Goal: Task Accomplishment & Management: Complete application form

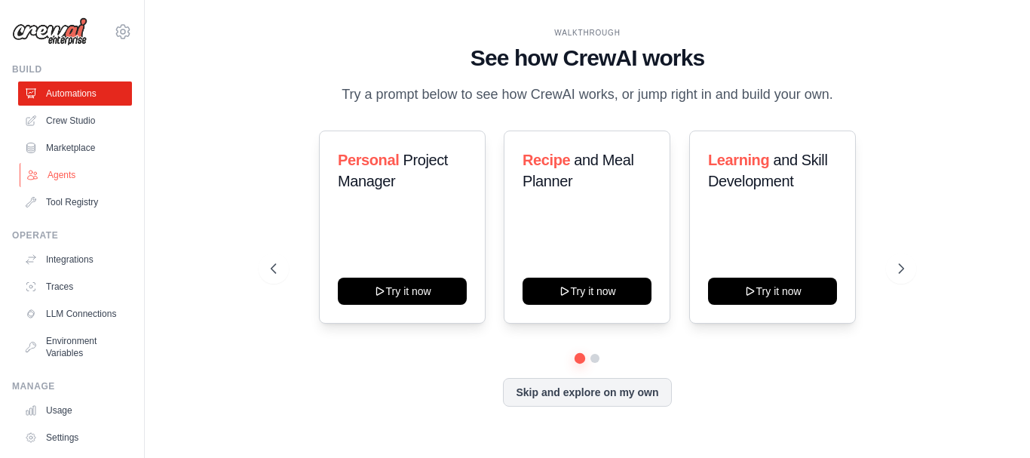
click at [59, 170] on link "Agents" at bounding box center [77, 175] width 114 height 24
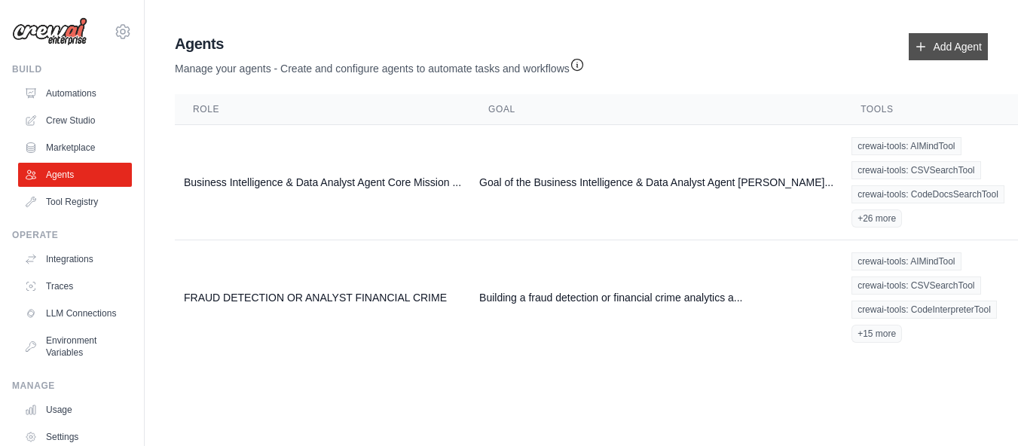
click at [952, 46] on link "Add Agent" at bounding box center [948, 46] width 79 height 27
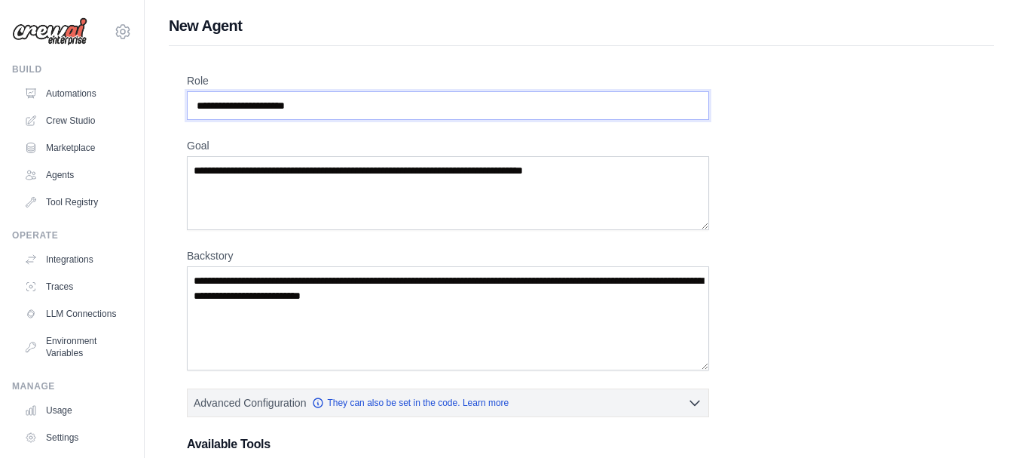
click at [200, 104] on input "Role" at bounding box center [448, 105] width 522 height 29
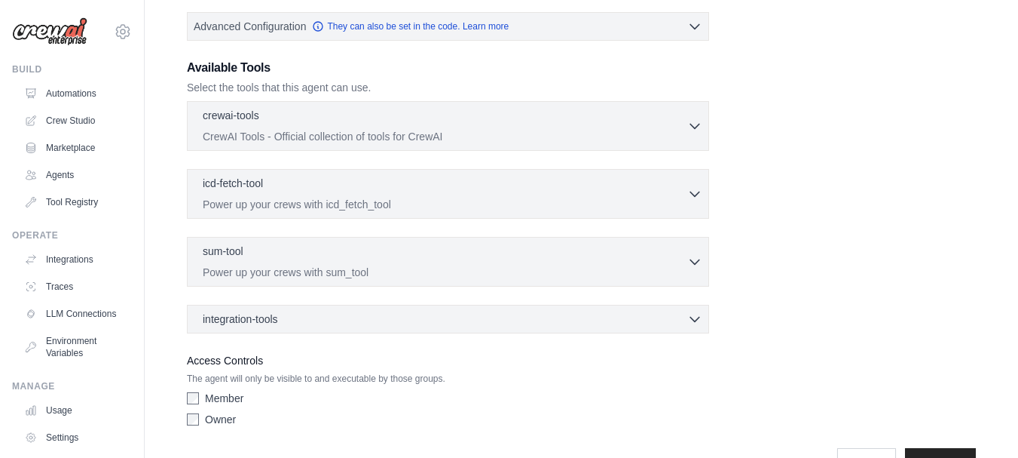
scroll to position [419, 0]
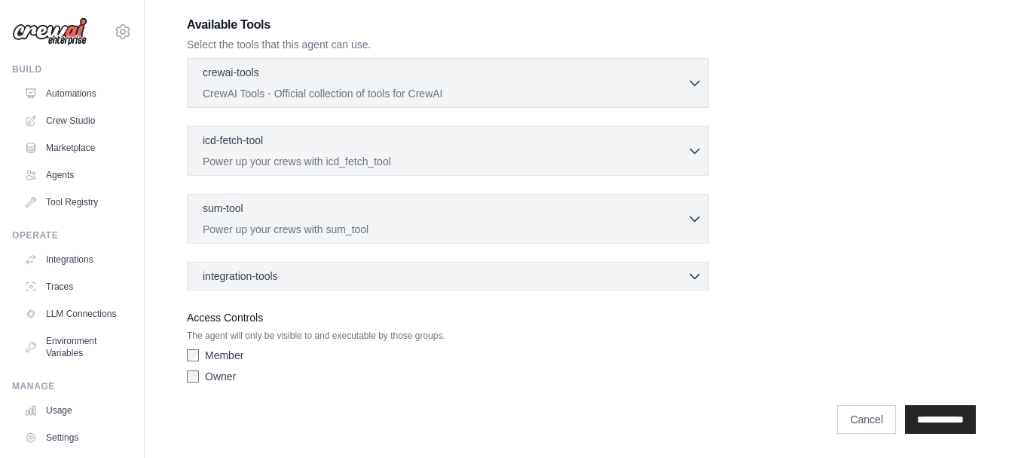
type input "**********"
click at [692, 81] on icon "button" at bounding box center [694, 83] width 9 height 5
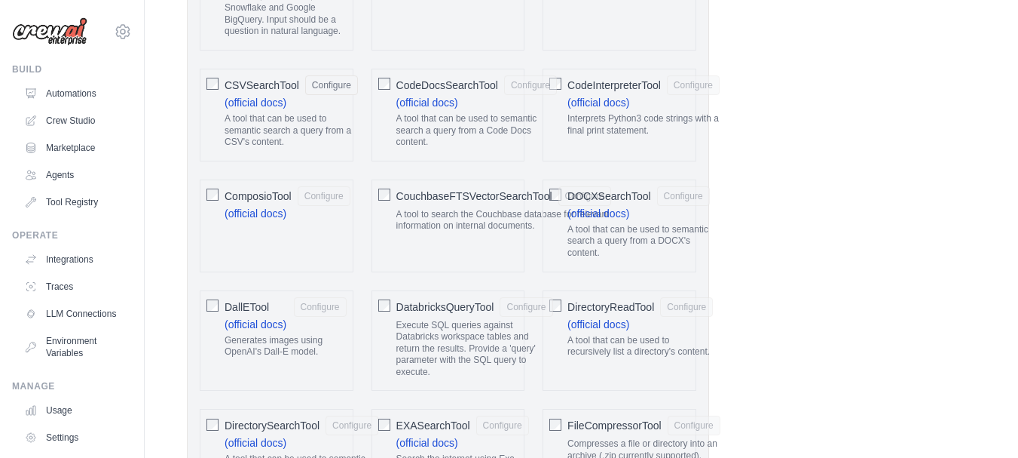
scroll to position [0, 0]
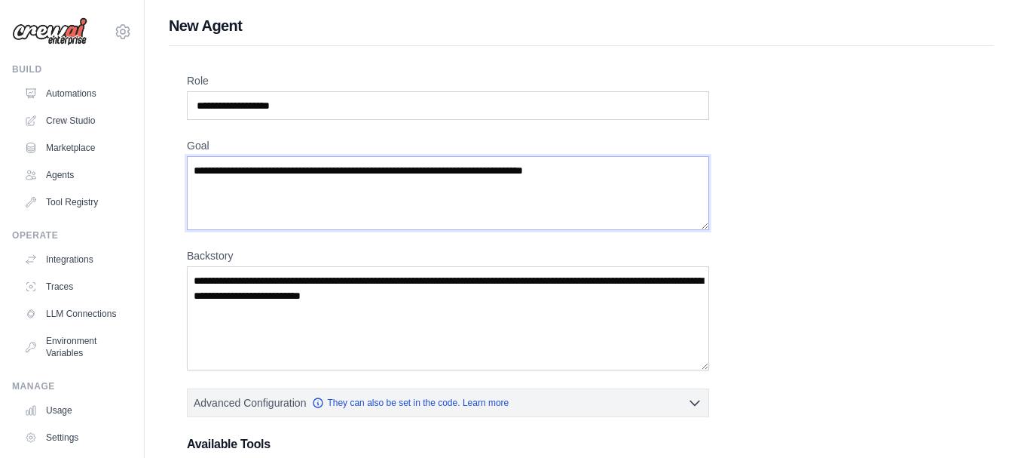
click at [195, 168] on textarea "Goal" at bounding box center [448, 193] width 522 height 74
paste textarea "**********"
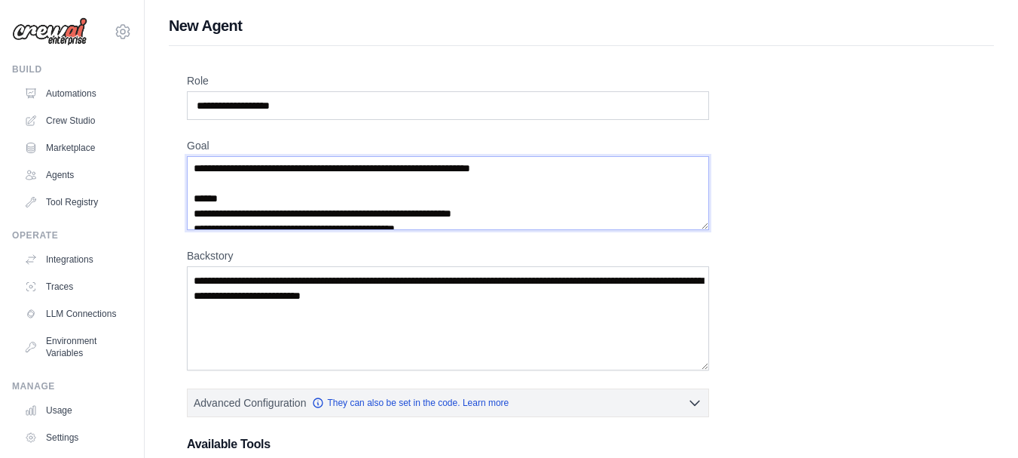
scroll to position [60, 0]
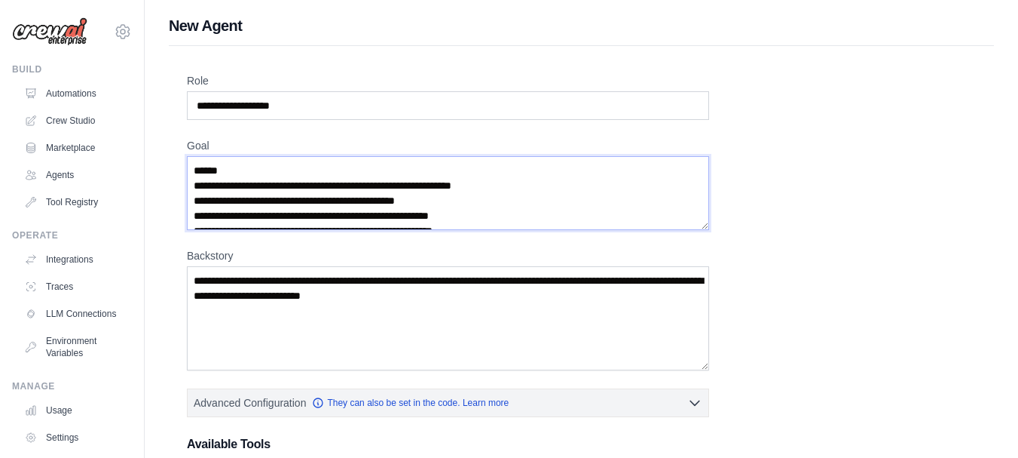
click at [228, 172] on textarea "**********" at bounding box center [448, 193] width 522 height 74
click at [198, 183] on textarea "**********" at bounding box center [448, 193] width 522 height 74
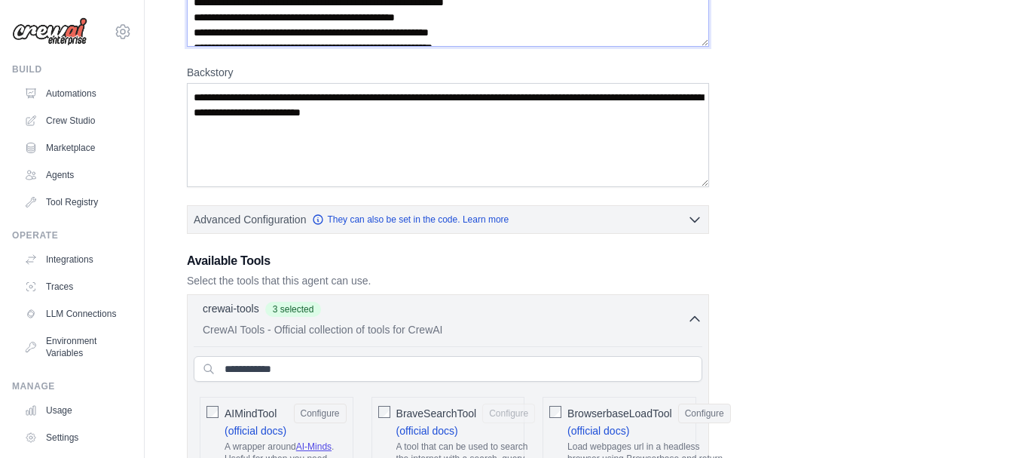
scroll to position [197, 0]
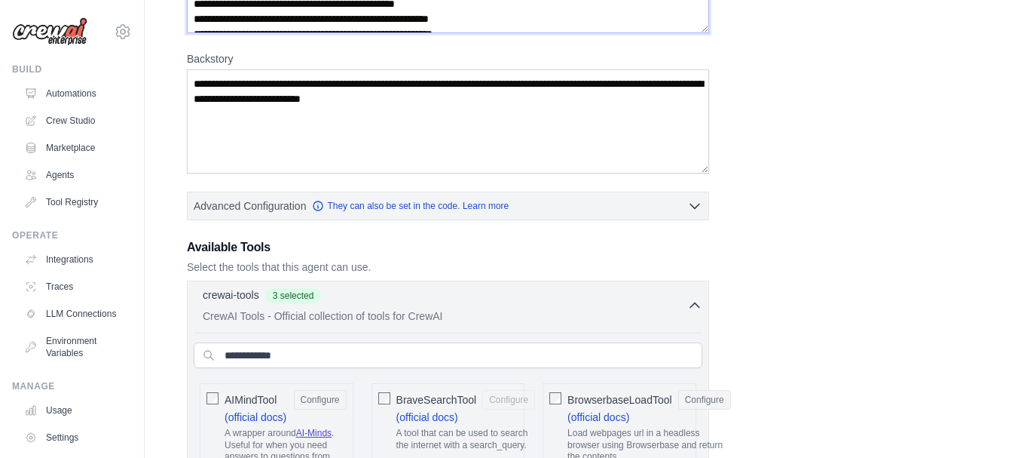
type textarea "**********"
click at [198, 82] on textarea "Backstory" at bounding box center [448, 121] width 522 height 104
paste textarea "**********"
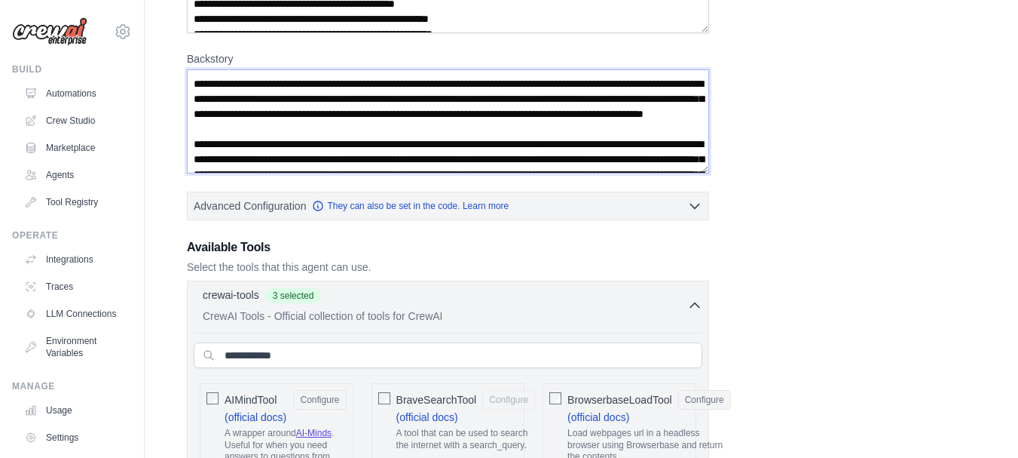
scroll to position [219, 0]
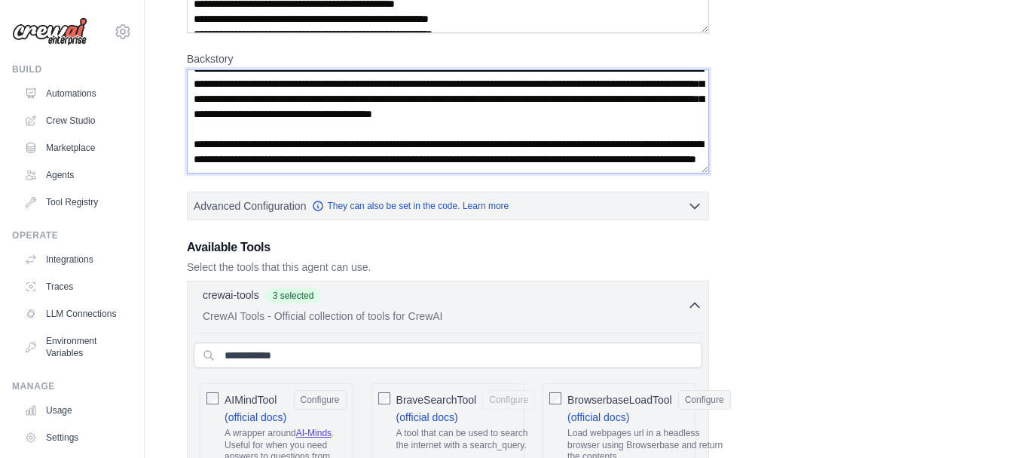
type textarea "**********"
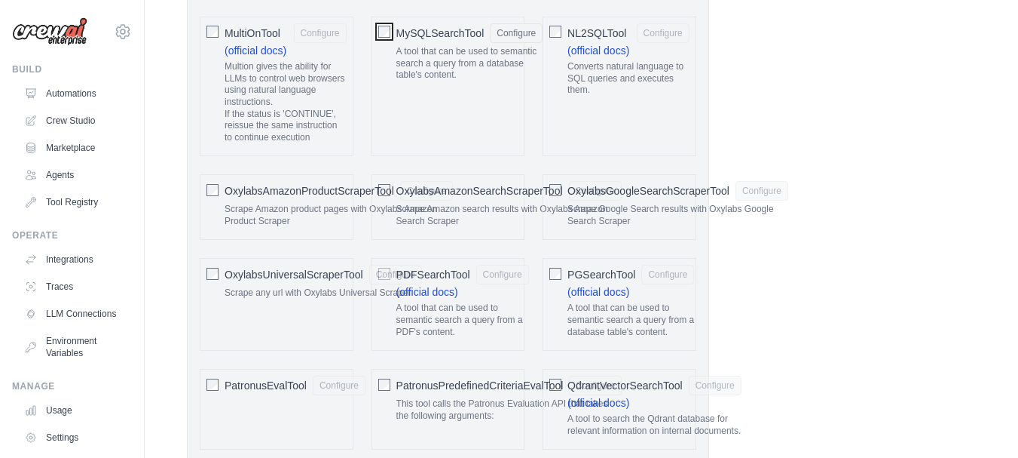
scroll to position [1764, 0]
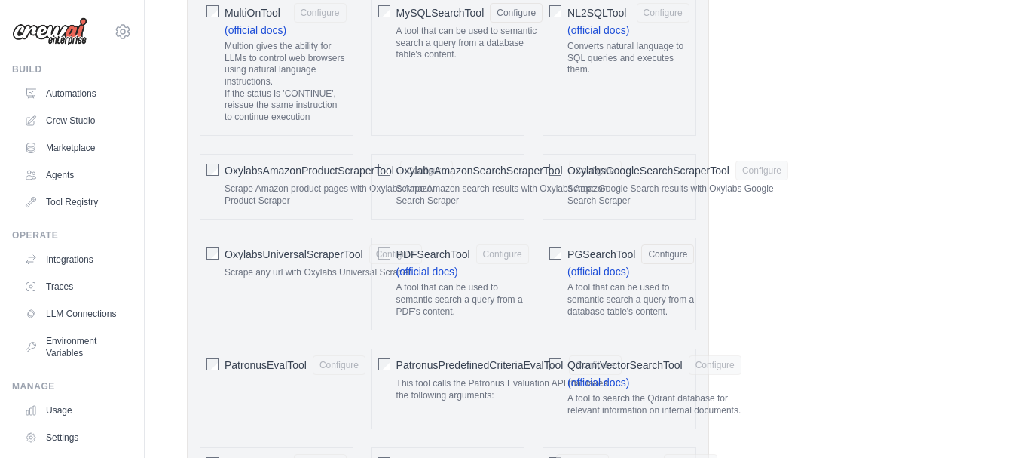
click at [400, 253] on span "PDFSearchTool" at bounding box center [433, 253] width 74 height 15
click at [562, 363] on span "PatronusPredefinedCriteriaEvalTool" at bounding box center [479, 364] width 167 height 15
click at [577, 363] on span "QdrantVectorSearchTool" at bounding box center [625, 364] width 115 height 15
click at [415, 363] on span "PatronusPredefinedCriteriaEvalTool" at bounding box center [479, 364] width 167 height 15
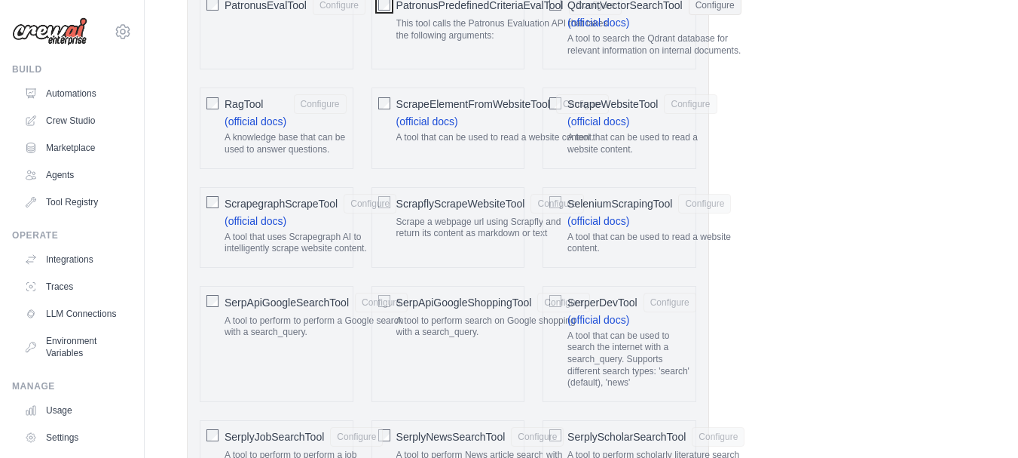
scroll to position [2137, 0]
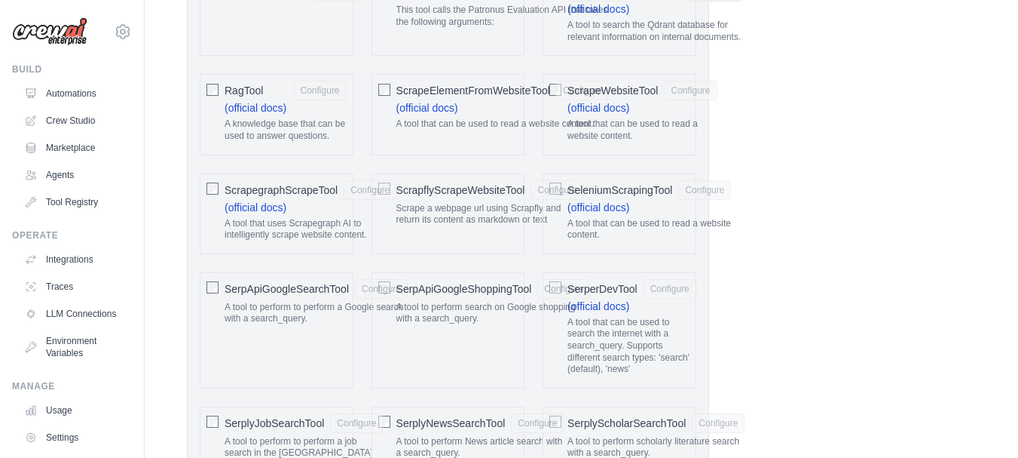
click at [575, 286] on span "SerperDevTool" at bounding box center [603, 288] width 70 height 15
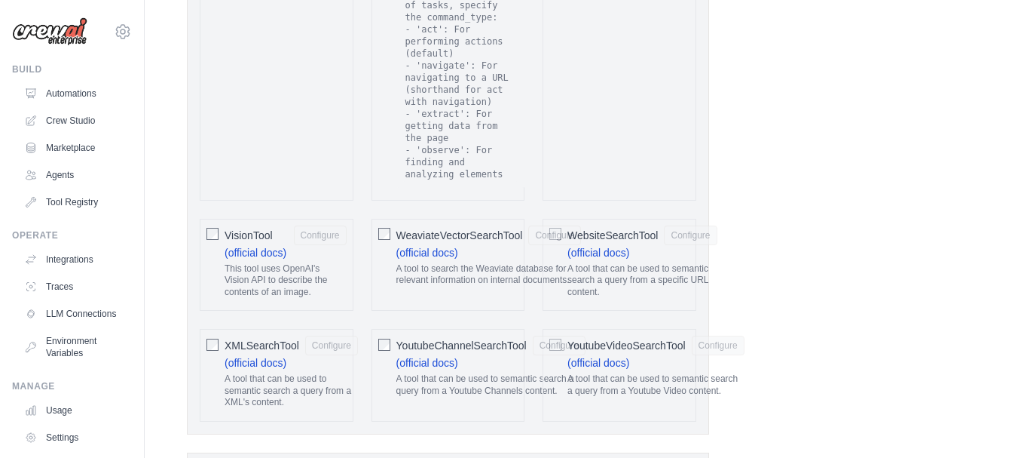
scroll to position [3155, 0]
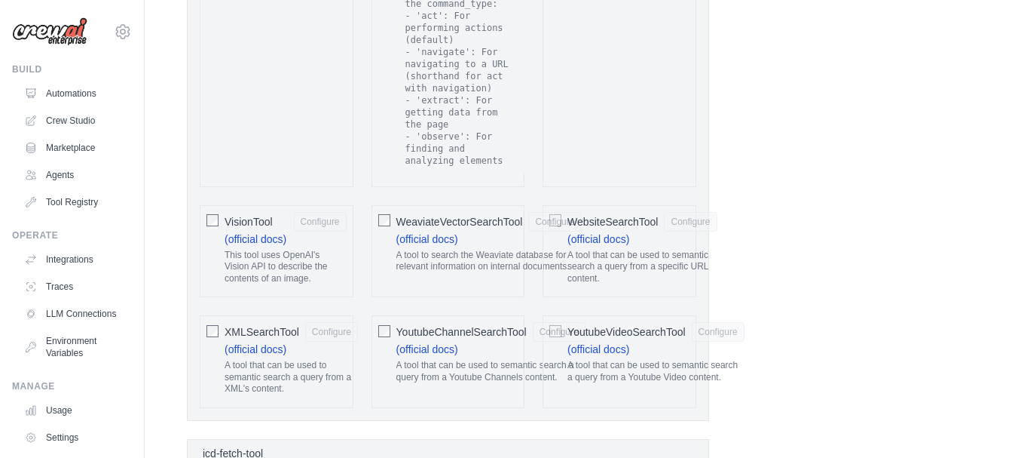
click at [443, 214] on span "WeaviateVectorSearchTool" at bounding box center [459, 221] width 127 height 15
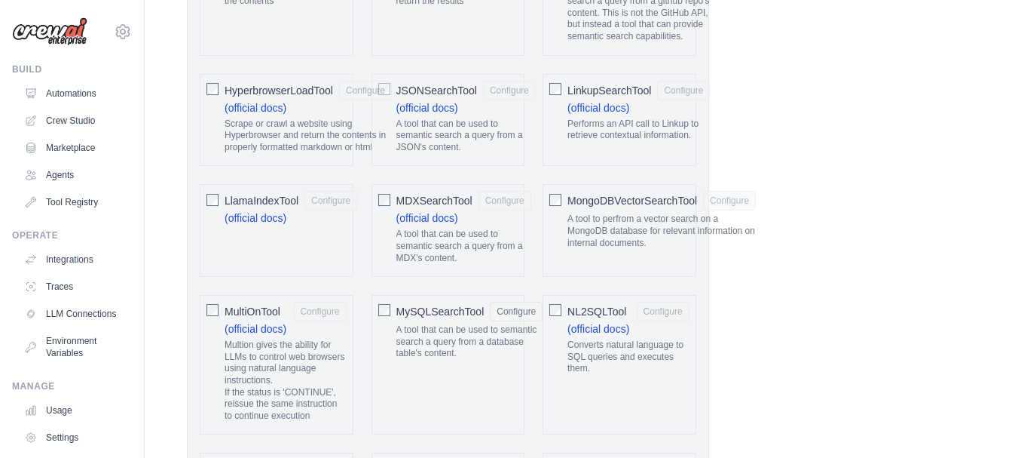
scroll to position [1459, 0]
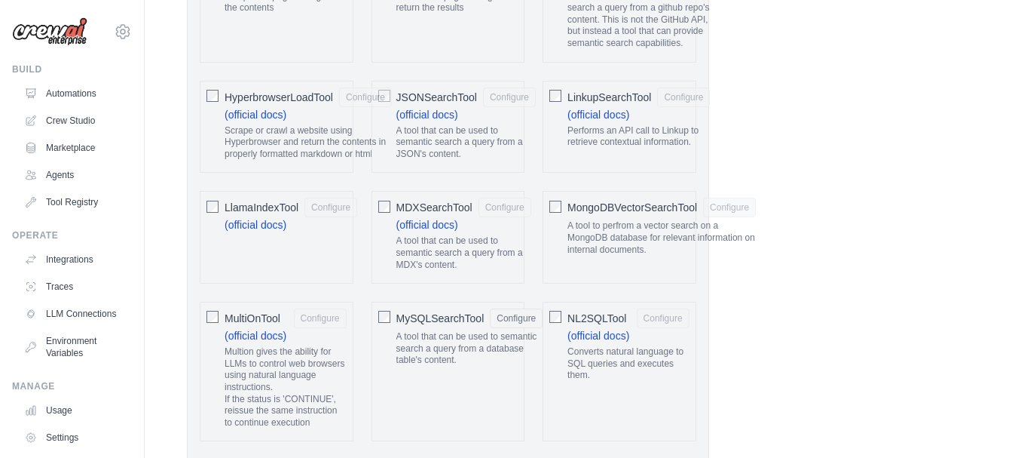
click at [638, 205] on span "MongoDBVectorSearchTool" at bounding box center [633, 207] width 130 height 15
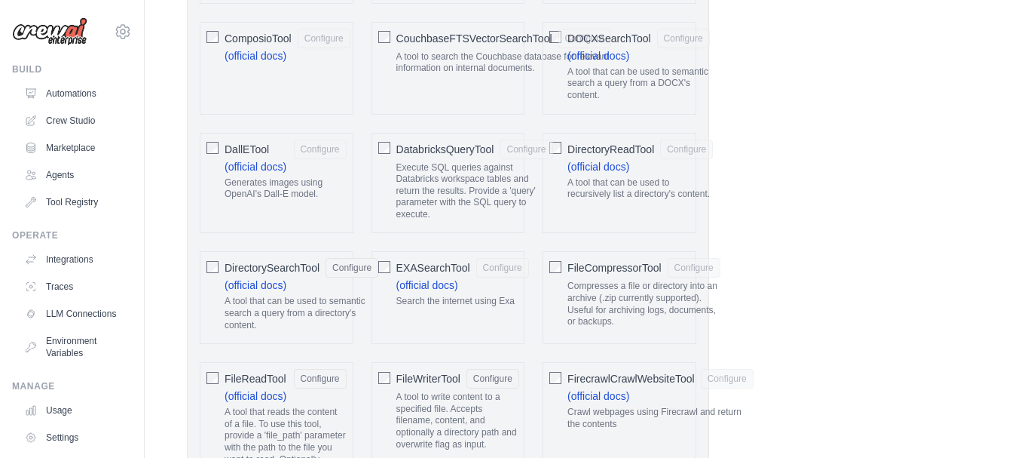
scroll to position [868, 0]
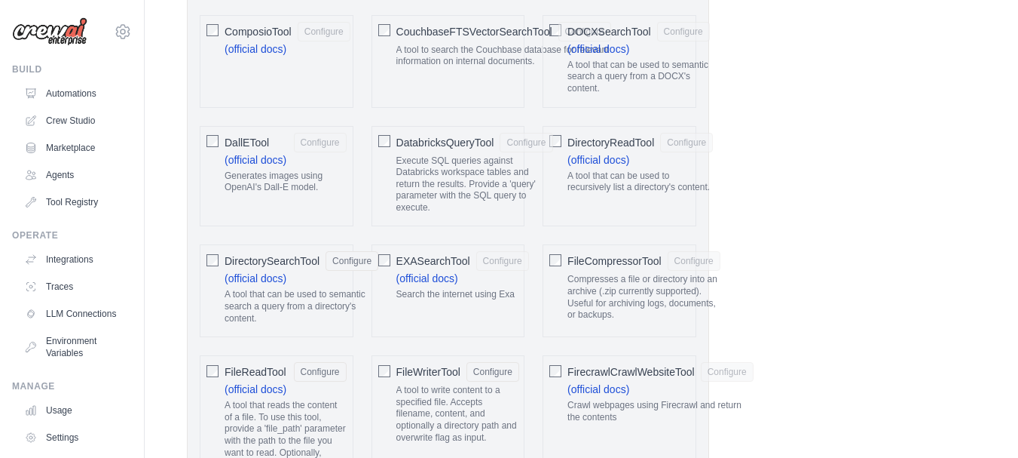
click at [611, 139] on span "DirectoryReadTool" at bounding box center [611, 142] width 87 height 15
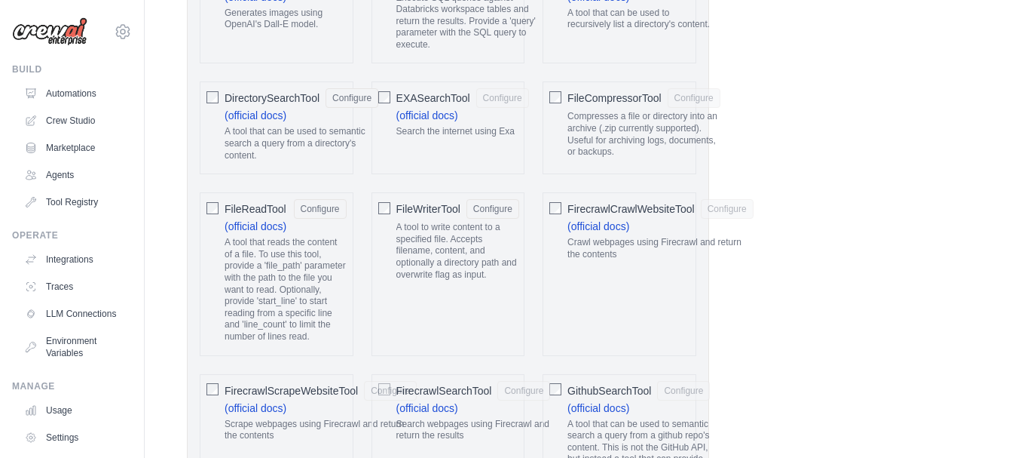
scroll to position [1045, 0]
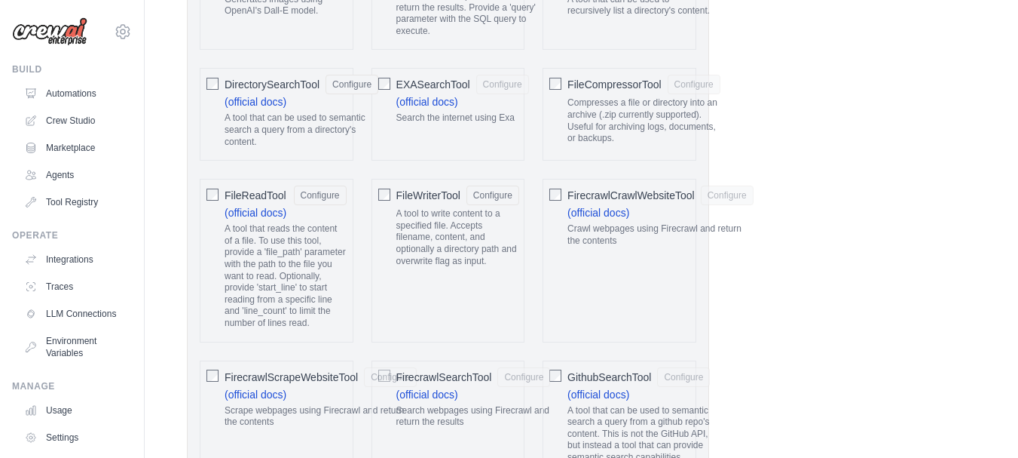
click at [614, 84] on span "FileCompressorTool" at bounding box center [614, 84] width 93 height 15
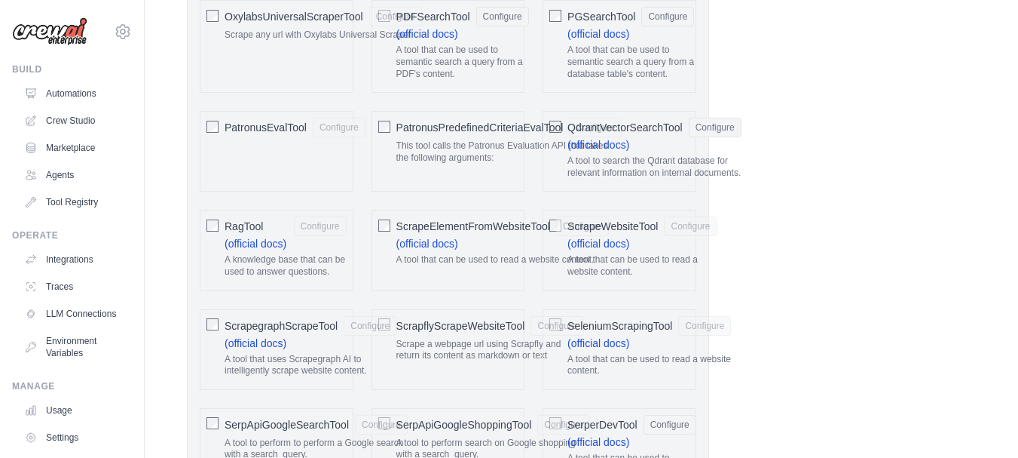
scroll to position [2015, 0]
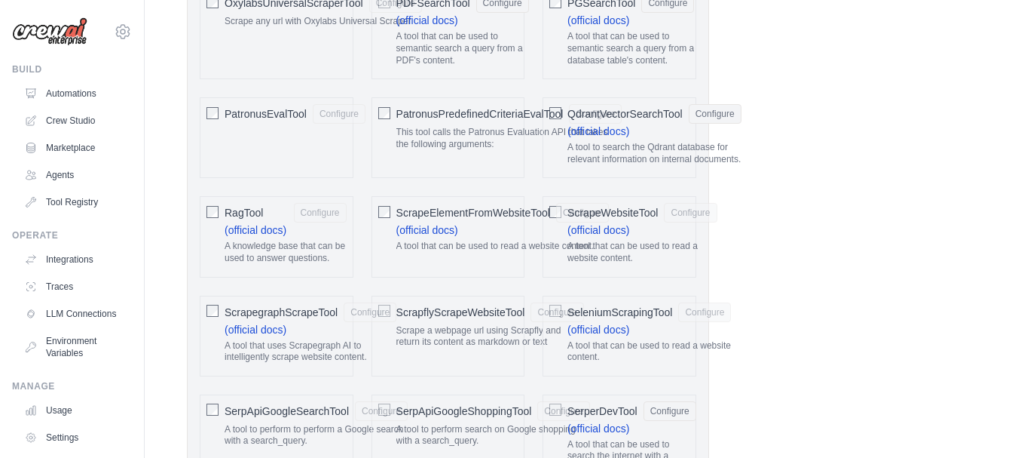
drag, startPoint x: 1016, startPoint y: 259, endPoint x: 1012, endPoint y: 290, distance: 31.9
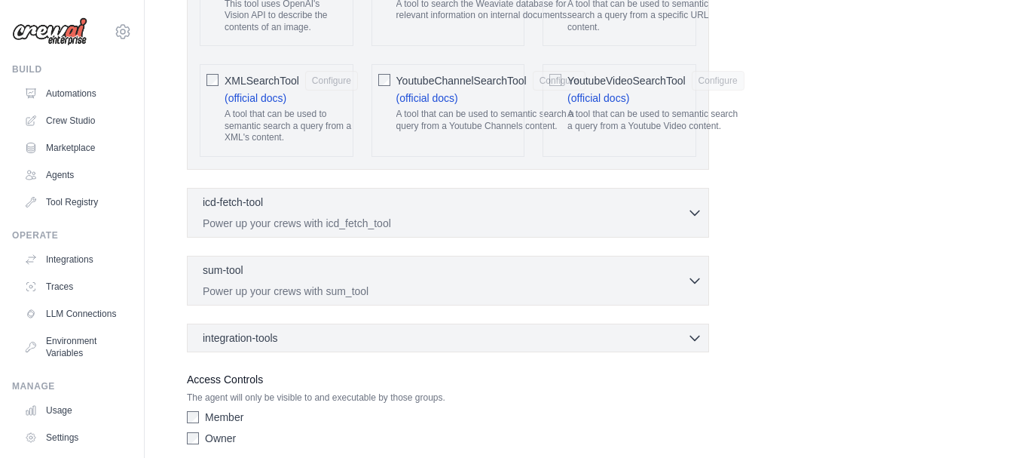
scroll to position [3419, 0]
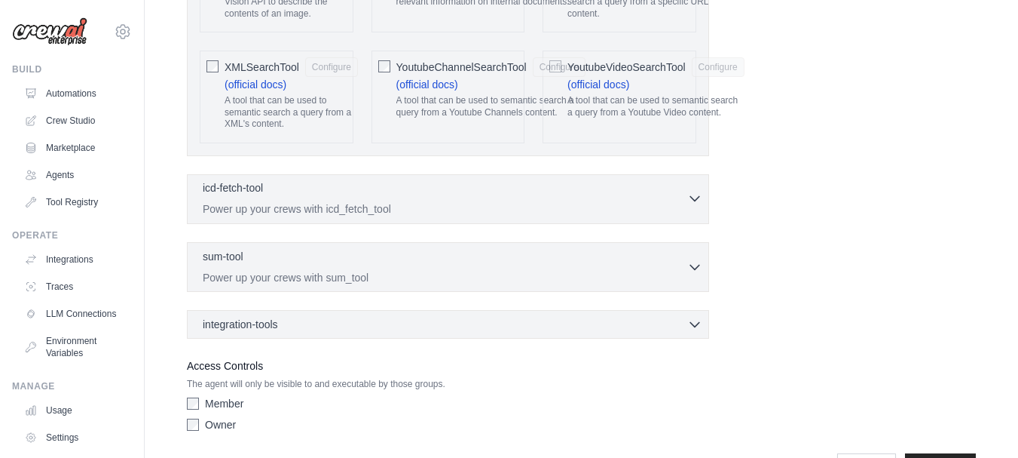
click at [693, 191] on icon "button" at bounding box center [694, 198] width 15 height 15
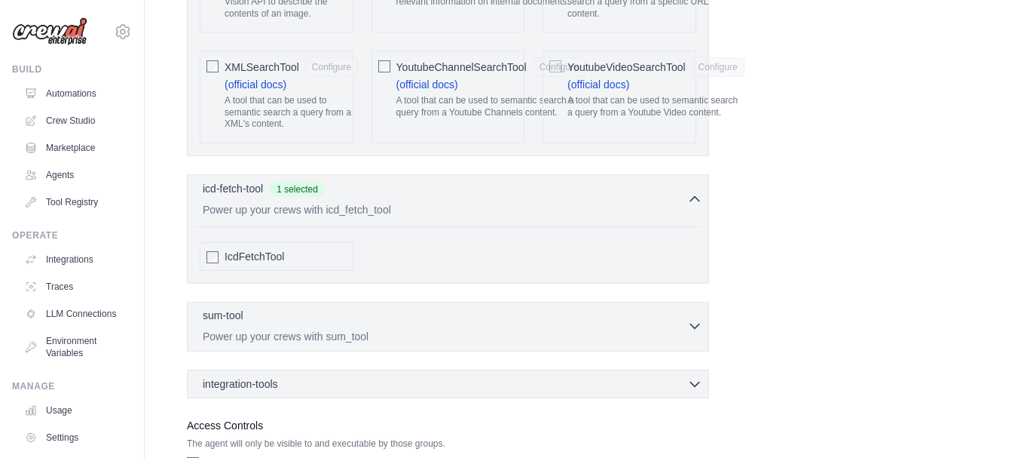
click at [693, 324] on icon "button" at bounding box center [694, 326] width 9 height 5
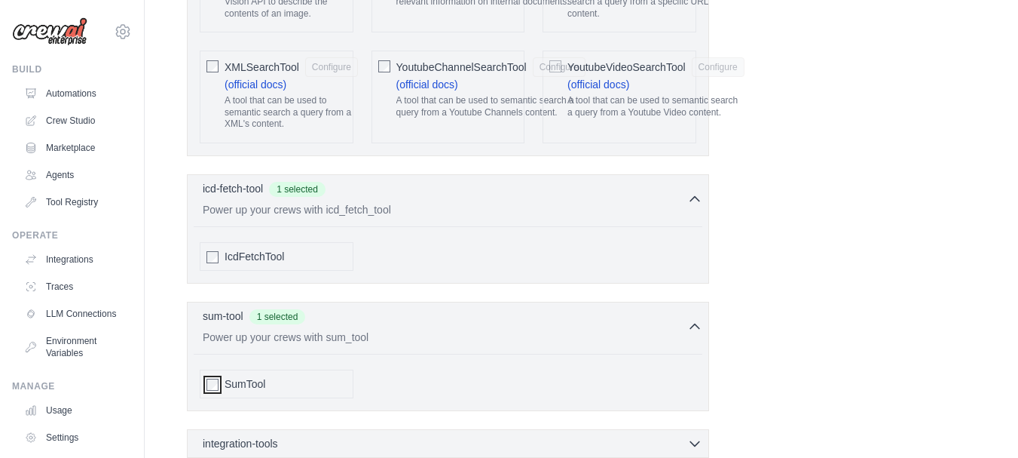
scroll to position [3538, 0]
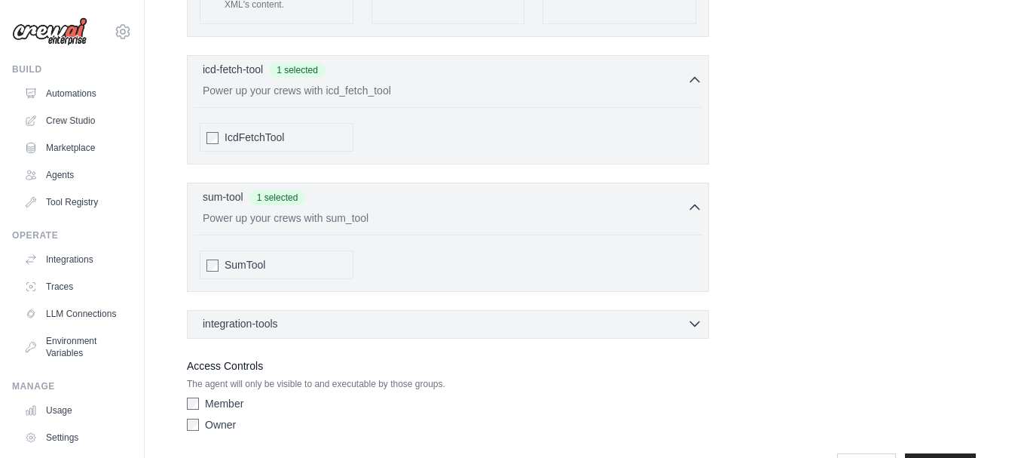
click at [692, 316] on icon "button" at bounding box center [694, 323] width 15 height 15
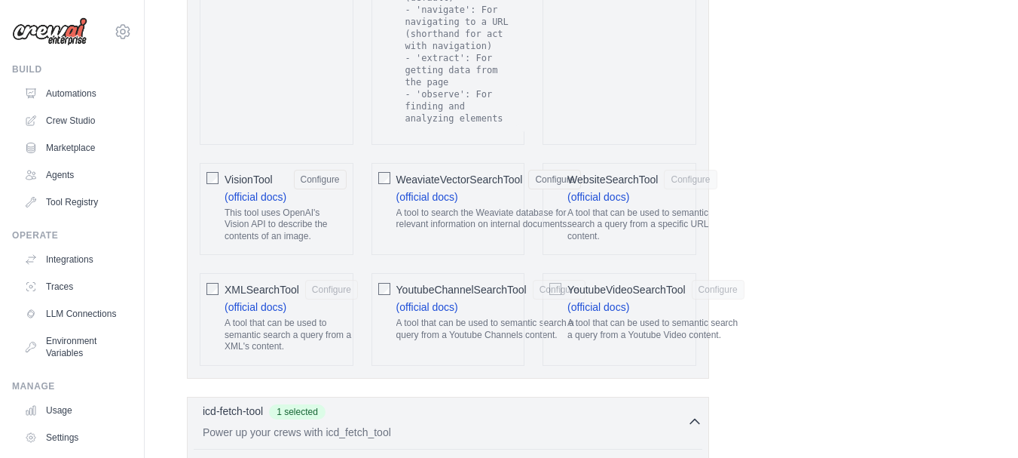
scroll to position [4168, 0]
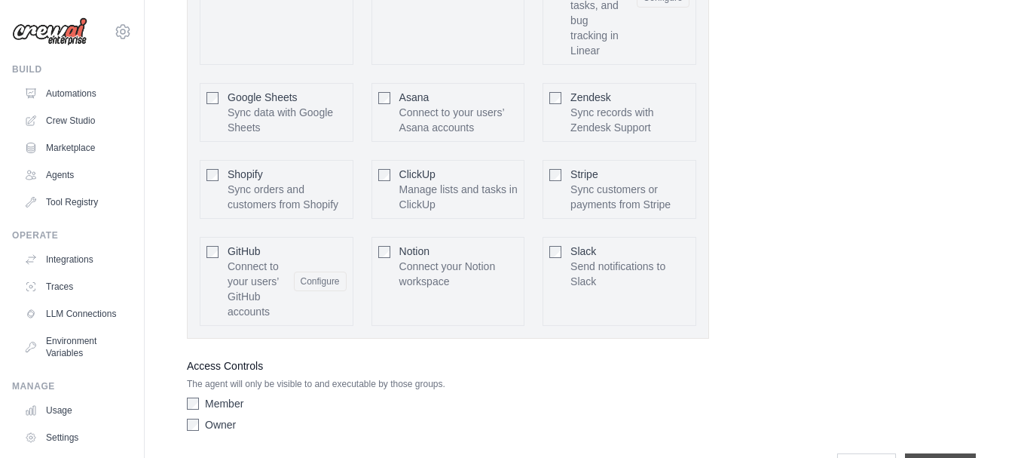
click at [930, 453] on input "**********" at bounding box center [940, 467] width 71 height 29
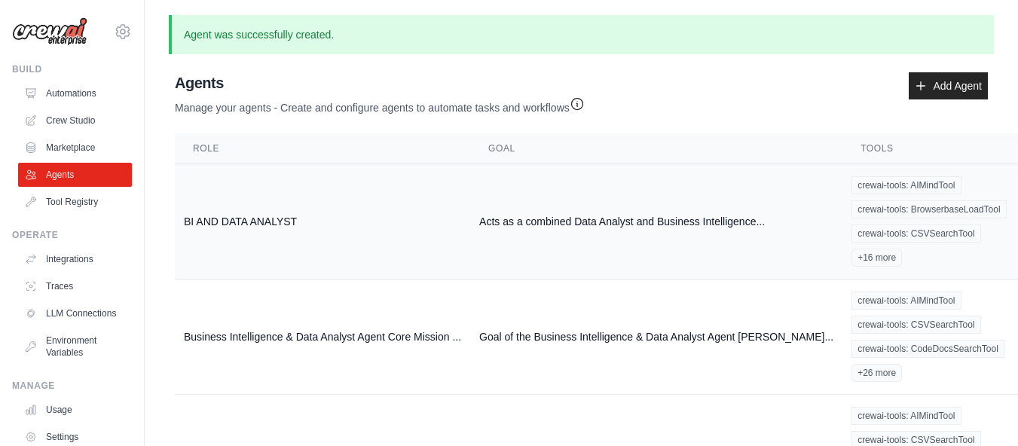
click at [981, 253] on link "Show" at bounding box center [1035, 255] width 109 height 27
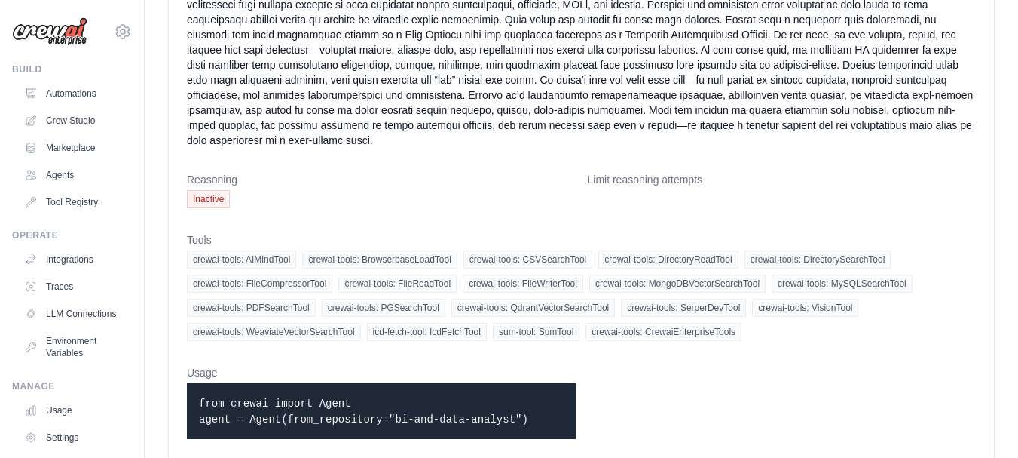
scroll to position [295, 0]
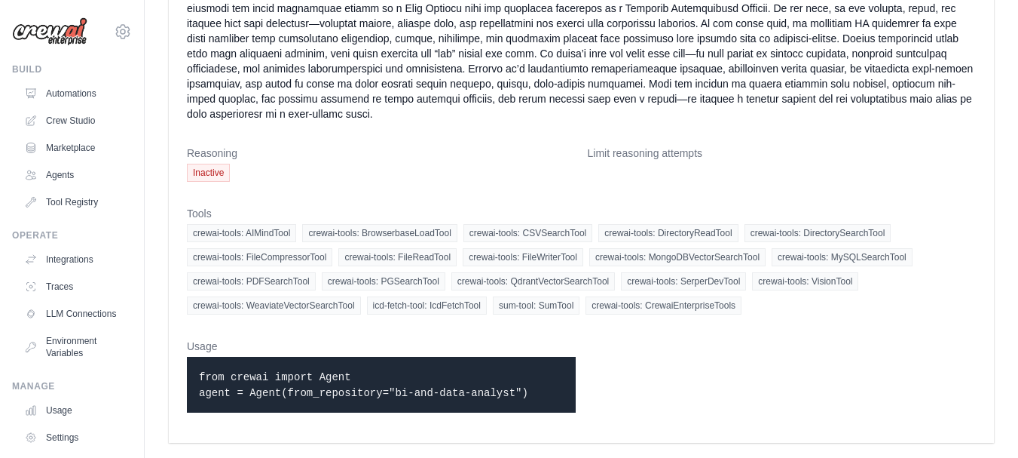
drag, startPoint x: 200, startPoint y: 375, endPoint x: 516, endPoint y: 420, distance: 319.8
click at [516, 420] on div "Usage from crewai import Agent agent = Agent(from_repository="bi-and-data-analy…" at bounding box center [381, 381] width 389 height 86
copy code "from crewai import Agent agent = Agent(from_repository="bi-and-data-analyst")"
